Goal: Check status

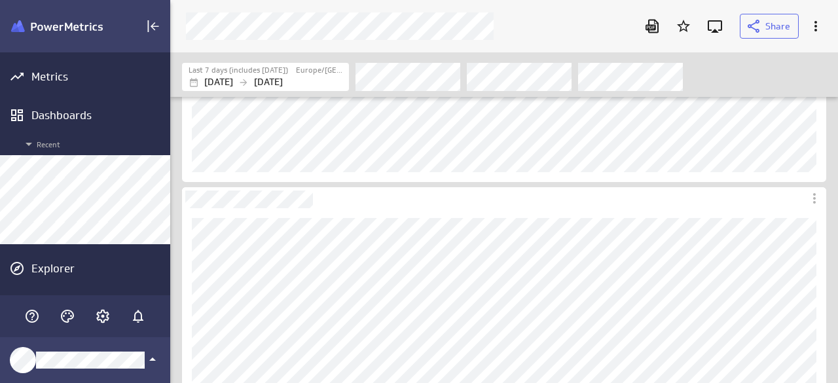
scroll to position [262, 0]
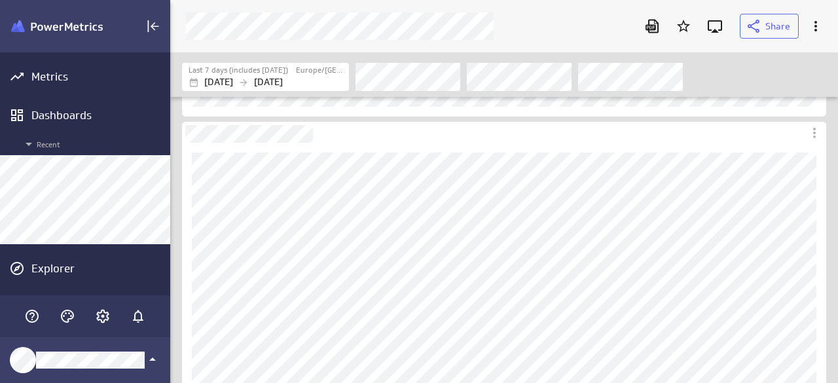
click at [739, 82] on div "Filters" at bounding box center [590, 76] width 470 height 29
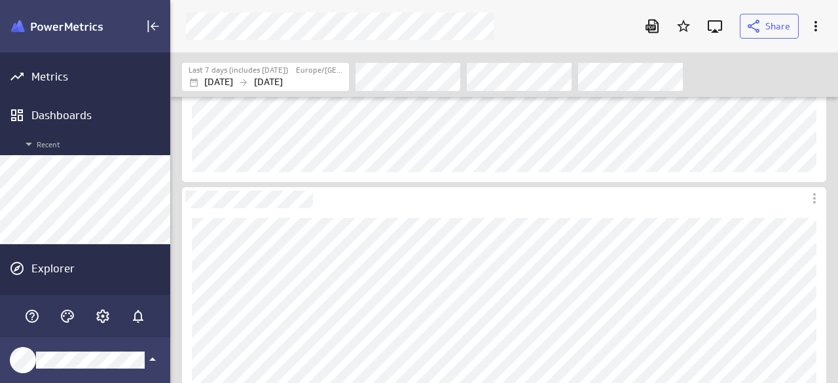
scroll to position [327, 0]
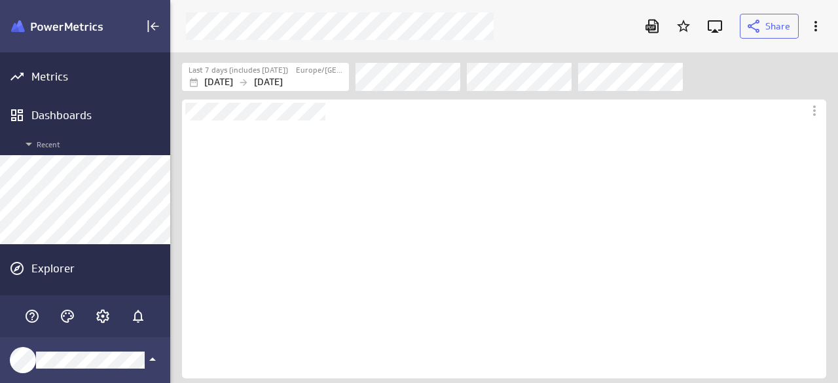
scroll to position [258, 644]
